Goal: Information Seeking & Learning: Check status

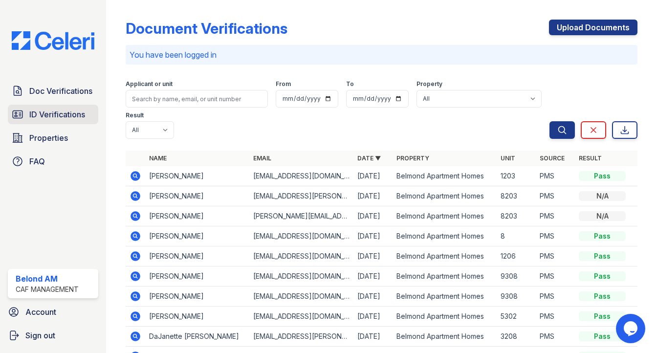
drag, startPoint x: 76, startPoint y: 118, endPoint x: 84, endPoint y: 113, distance: 9.2
click at [76, 118] on span "ID Verifications" at bounding box center [57, 115] width 56 height 12
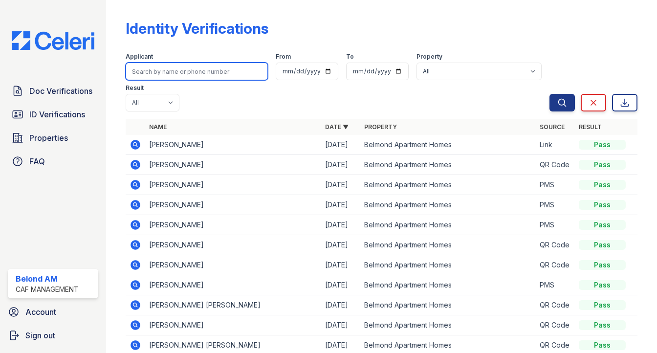
click at [149, 77] on input "search" at bounding box center [197, 72] width 142 height 18
type input "[PERSON_NAME]"
click at [550, 94] on button "Search" at bounding box center [562, 103] width 25 height 18
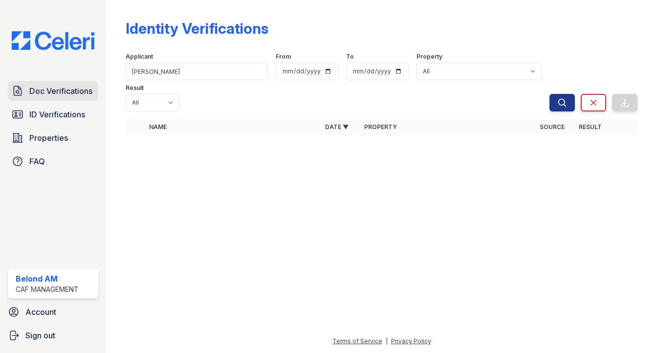
click at [54, 94] on span "Doc Verifications" at bounding box center [60, 91] width 63 height 12
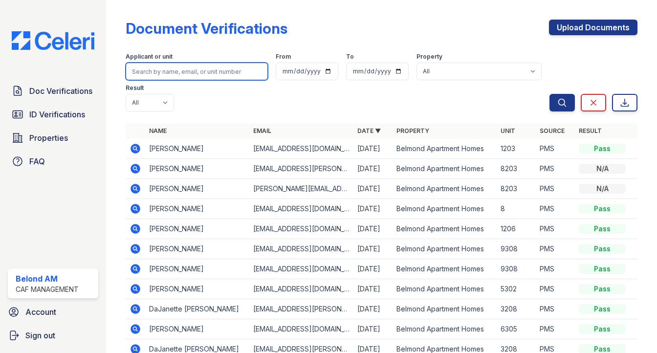
click at [161, 75] on input "search" at bounding box center [197, 72] width 142 height 18
type input "[PERSON_NAME]"
click at [550, 94] on button "Search" at bounding box center [562, 103] width 25 height 18
